Goal: Use online tool/utility: Utilize a website feature to perform a specific function

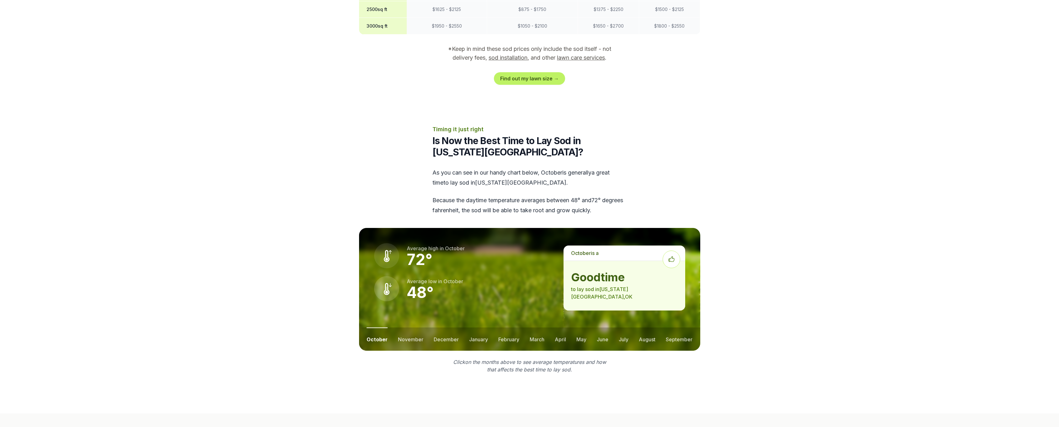
scroll to position [533, 0]
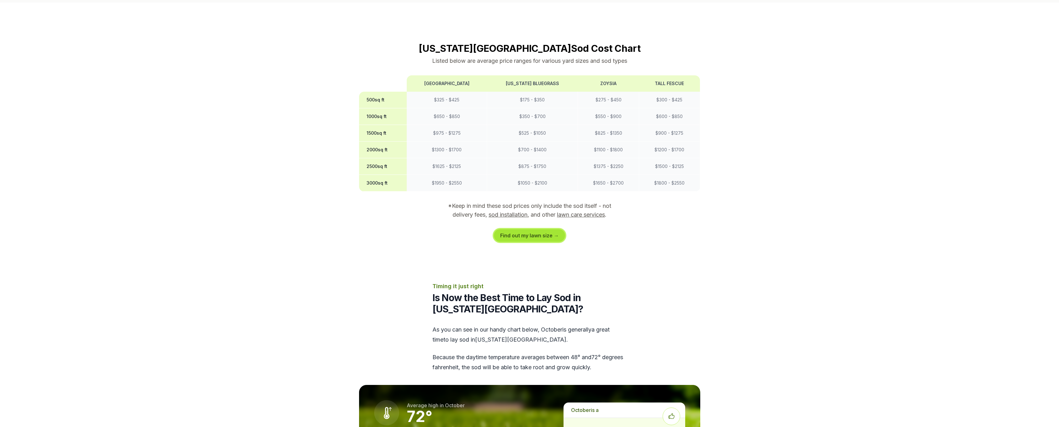
click at [531, 229] on link "Find out my lawn size →" at bounding box center [529, 235] width 71 height 13
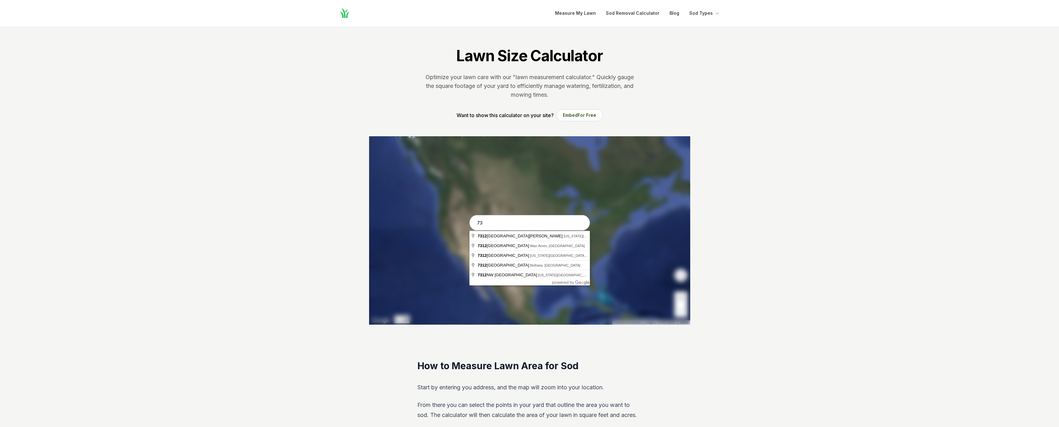
type input "7"
type input "[STREET_ADDRESS][PERSON_NAME]"
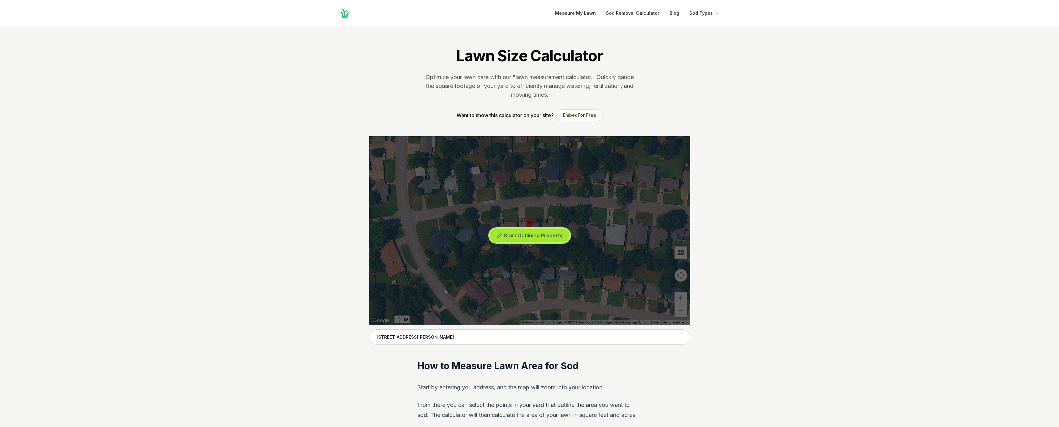
click at [518, 234] on span "Start Outlining Property" at bounding box center [533, 235] width 59 height 6
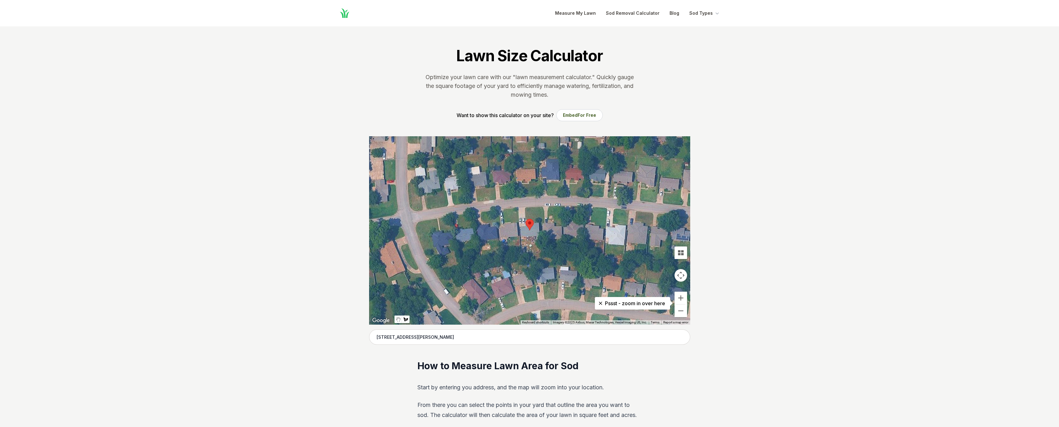
click at [520, 239] on div at bounding box center [529, 230] width 321 height 188
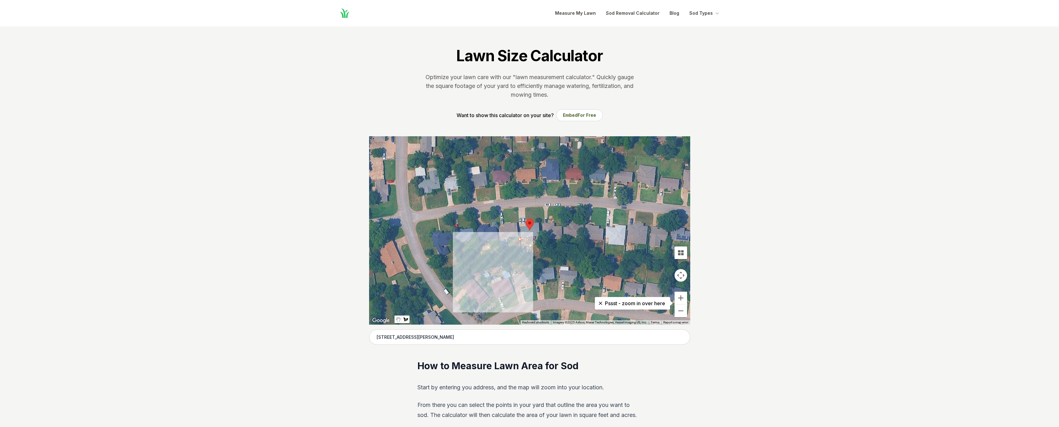
click at [524, 239] on div at bounding box center [529, 230] width 321 height 188
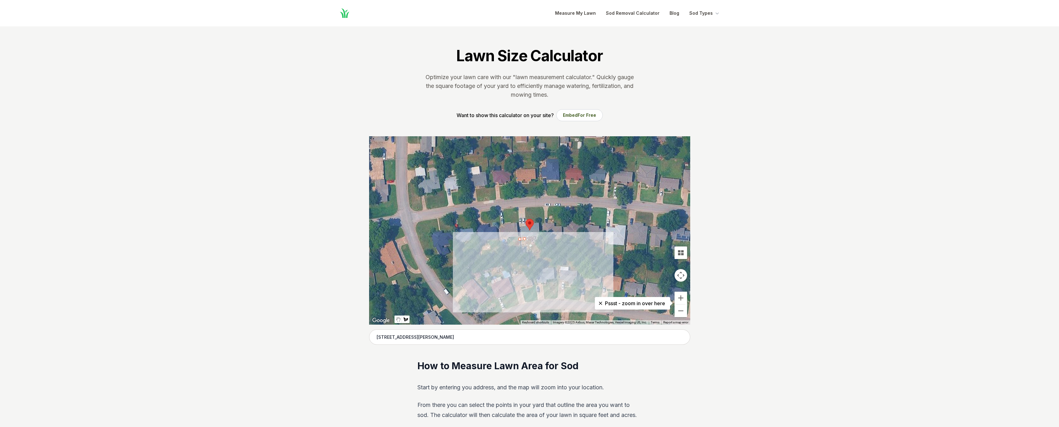
click at [530, 241] on div at bounding box center [529, 230] width 321 height 188
click at [535, 241] on div at bounding box center [529, 230] width 321 height 188
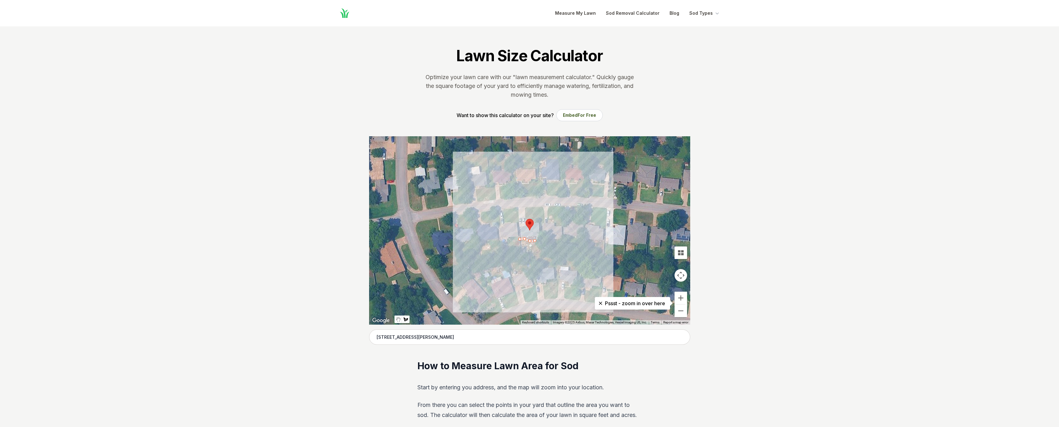
click at [538, 236] on div at bounding box center [529, 230] width 321 height 188
click at [540, 249] on div at bounding box center [529, 230] width 321 height 188
click at [536, 252] on div at bounding box center [529, 230] width 321 height 188
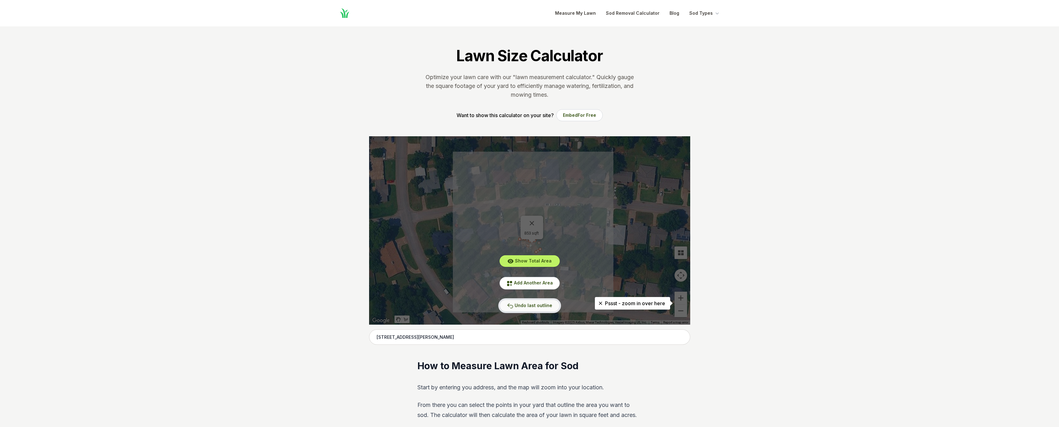
click at [546, 305] on span "Undo last outline" at bounding box center [534, 304] width 38 height 5
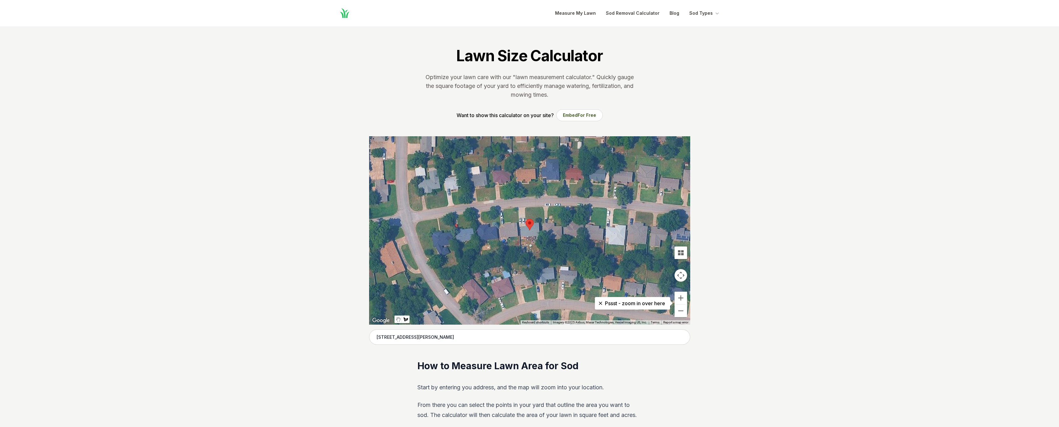
click at [520, 238] on div at bounding box center [529, 230] width 321 height 188
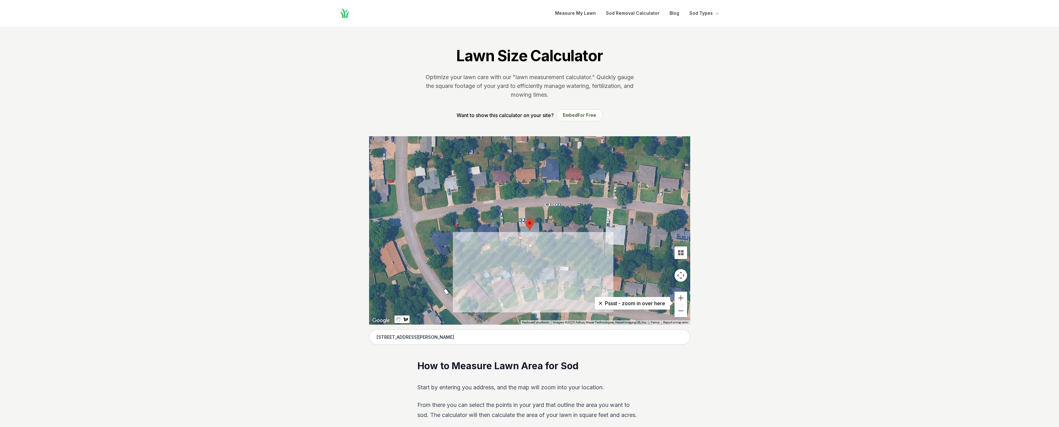
click at [529, 252] on div at bounding box center [529, 230] width 321 height 188
click at [540, 250] on div at bounding box center [529, 230] width 321 height 188
click at [538, 239] on div at bounding box center [529, 230] width 321 height 188
click at [531, 242] on div at bounding box center [529, 230] width 321 height 188
click at [526, 240] on div at bounding box center [529, 230] width 321 height 188
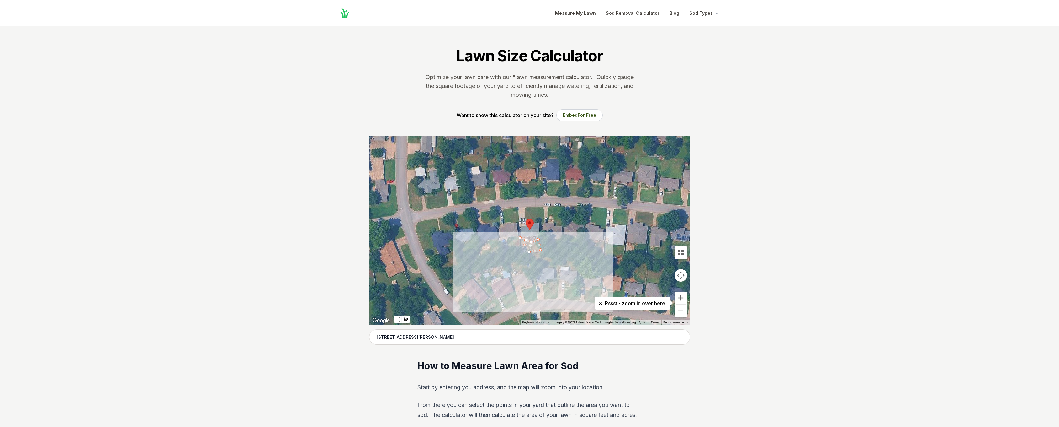
click at [522, 239] on div at bounding box center [529, 230] width 321 height 188
